Goal: Task Accomplishment & Management: Manage account settings

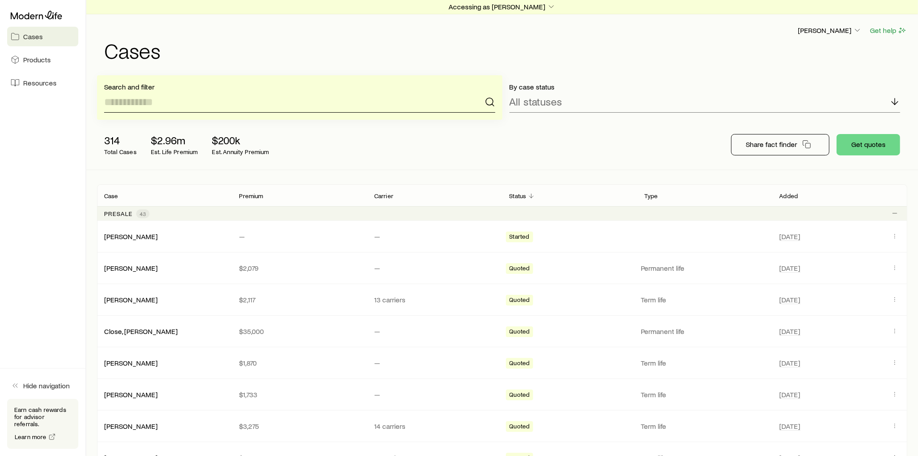
click at [191, 101] on input at bounding box center [299, 101] width 391 height 21
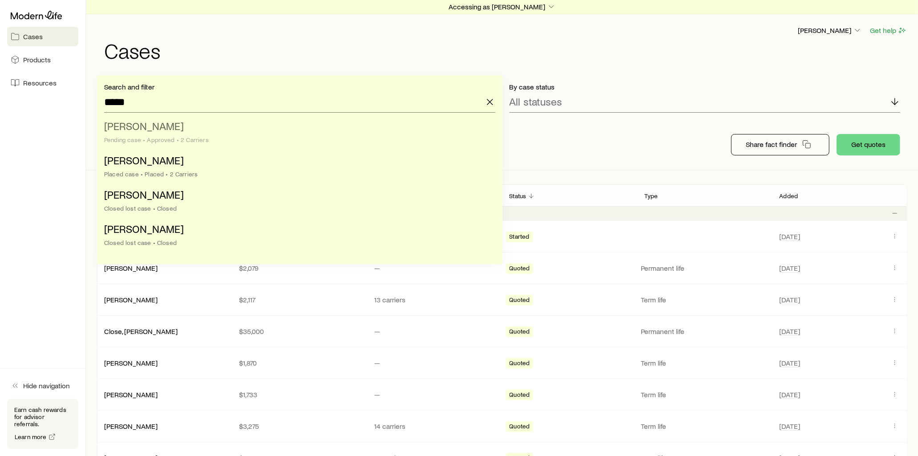
click at [159, 124] on li "[PERSON_NAME] case • Approved • 2 Carriers" at bounding box center [297, 133] width 386 height 34
type input "**********"
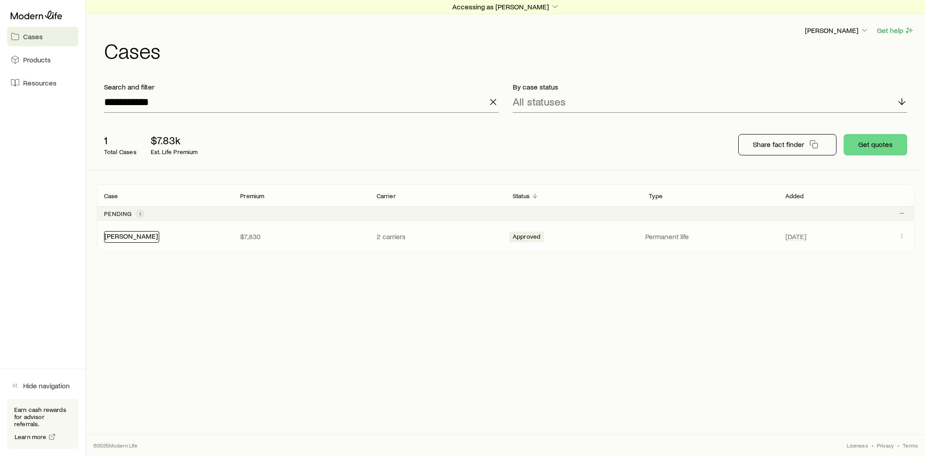
click at [123, 238] on link "[PERSON_NAME]" at bounding box center [131, 235] width 53 height 8
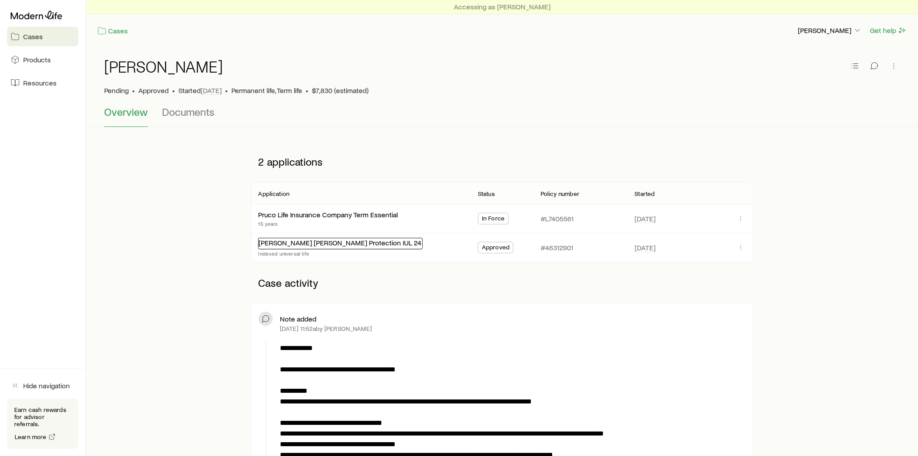
click at [313, 243] on link "[PERSON_NAME] [PERSON_NAME] Protection IUL 24" at bounding box center [339, 242] width 163 height 8
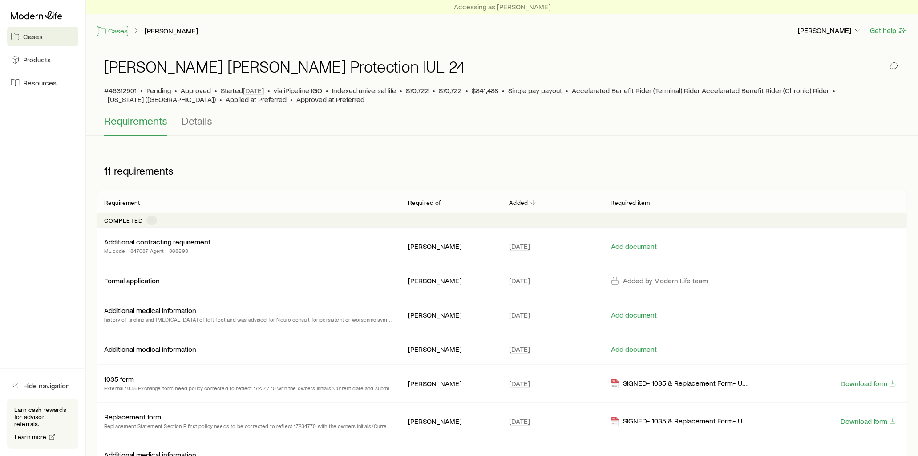
click at [123, 32] on link "Cases" at bounding box center [112, 31] width 31 height 10
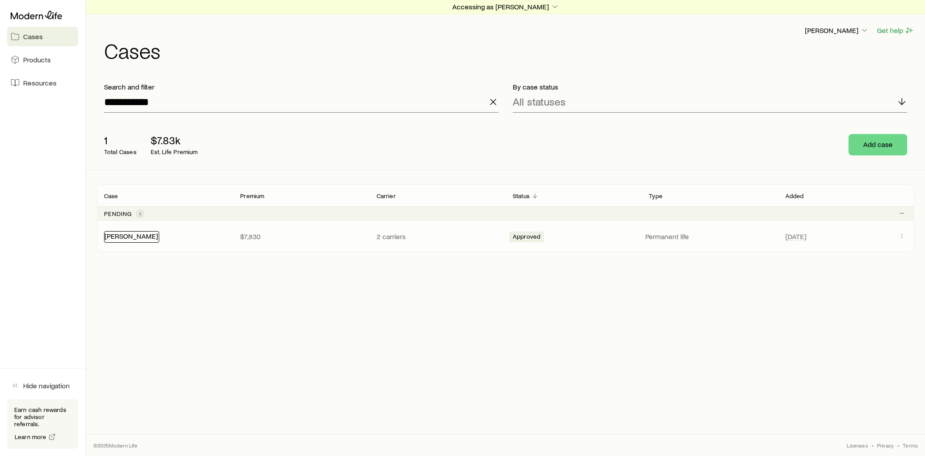
click at [130, 237] on link "[PERSON_NAME]" at bounding box center [131, 235] width 53 height 8
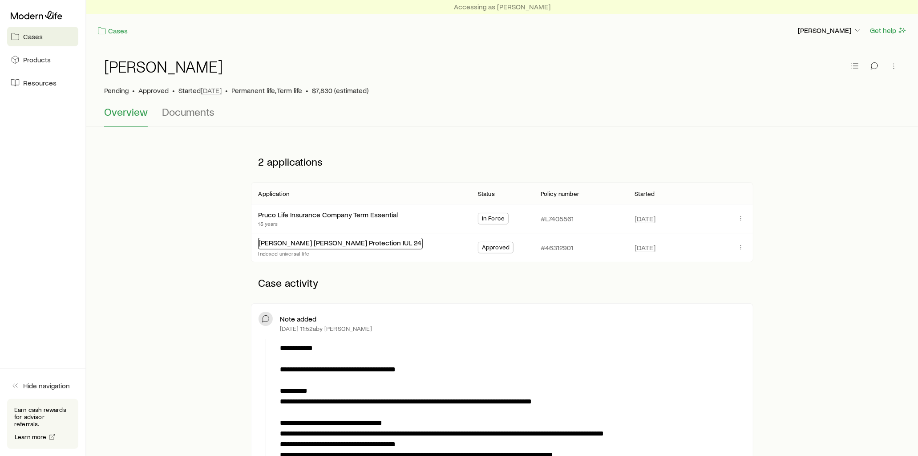
click at [318, 246] on link "[PERSON_NAME] [PERSON_NAME] Protection IUL 24" at bounding box center [339, 242] width 163 height 8
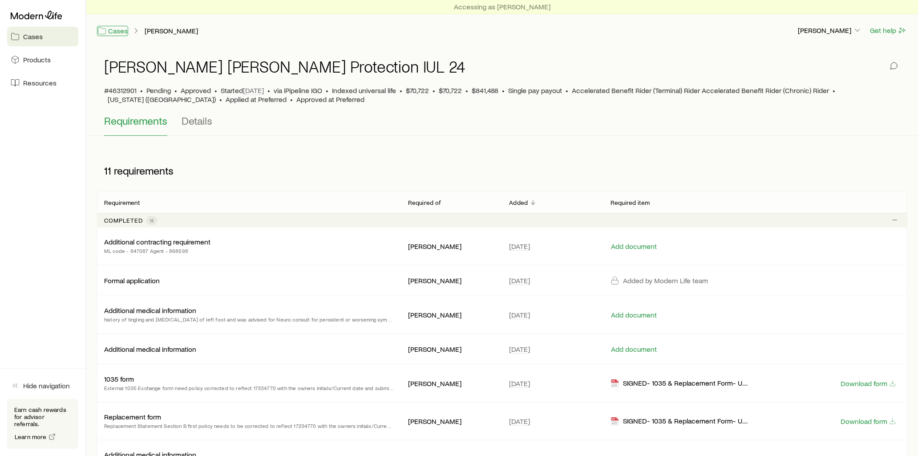
click at [118, 32] on link "Cases" at bounding box center [112, 31] width 31 height 10
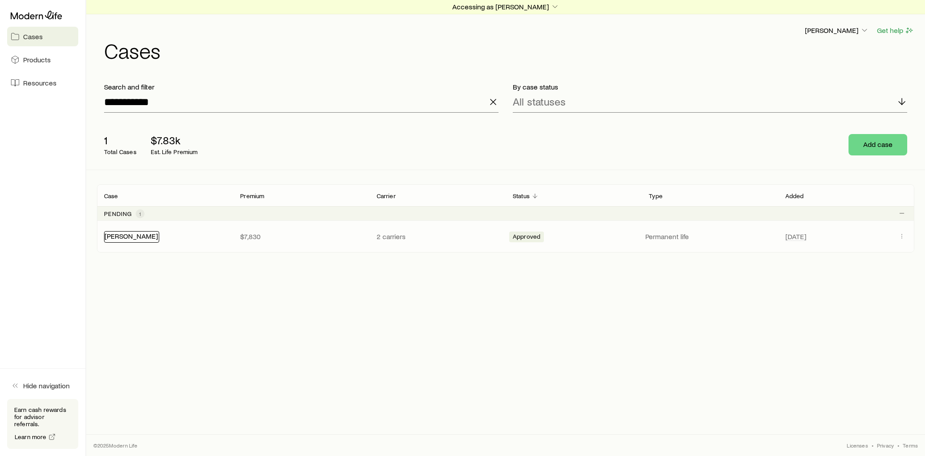
click at [127, 234] on link "[PERSON_NAME]" at bounding box center [131, 235] width 53 height 8
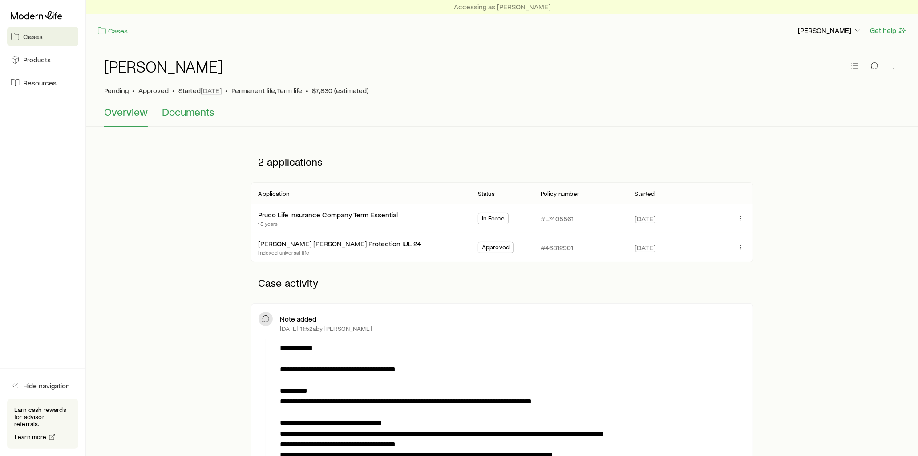
click at [188, 110] on span "Documents" at bounding box center [188, 111] width 52 height 12
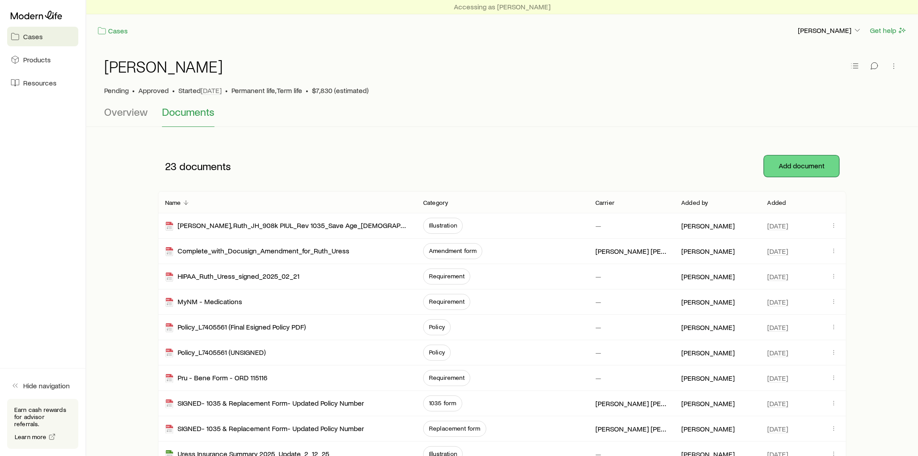
click at [791, 159] on button "Add document" at bounding box center [801, 165] width 75 height 21
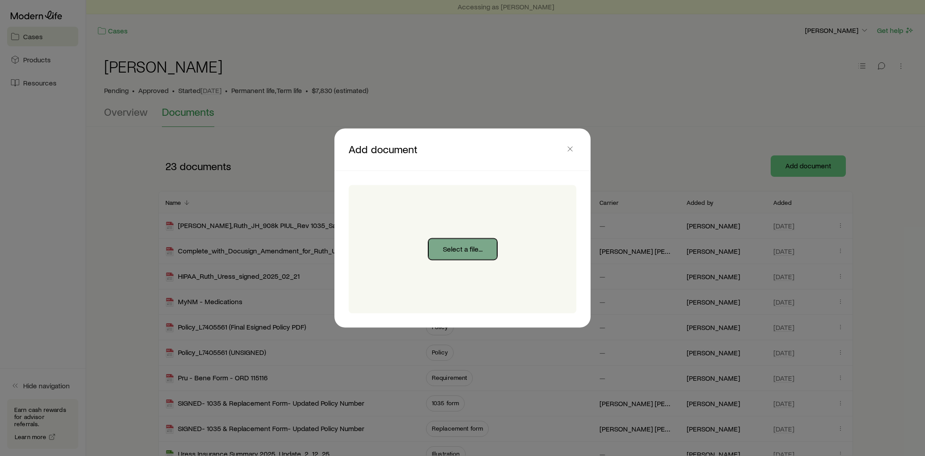
click at [457, 251] on button "Select a file..." at bounding box center [462, 248] width 69 height 21
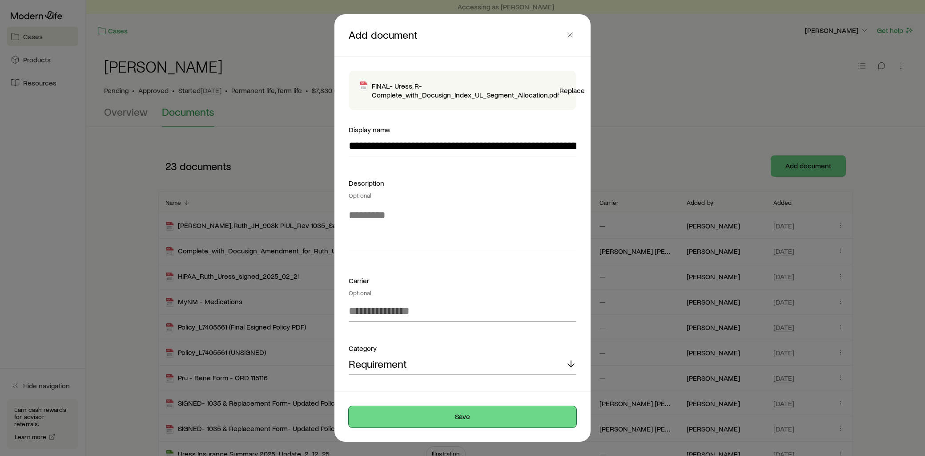
click at [471, 419] on button "Save" at bounding box center [463, 416] width 228 height 21
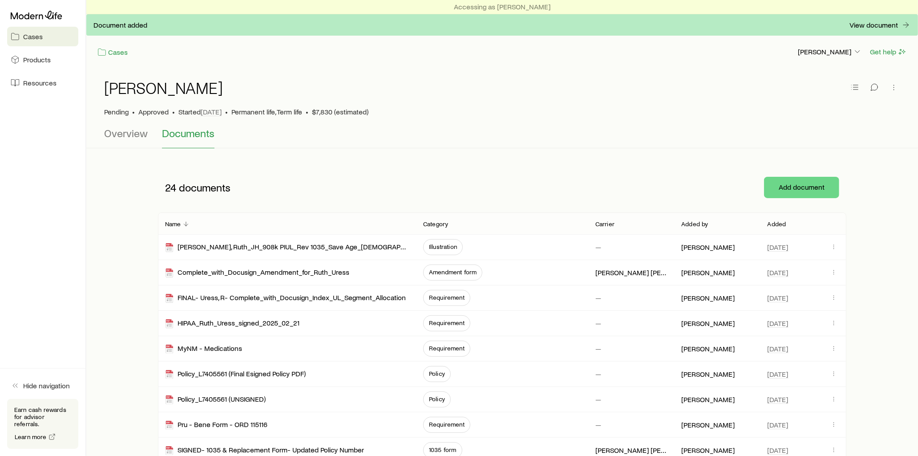
click at [780, 222] on p "Added" at bounding box center [776, 223] width 19 height 7
